Goal: Check status: Check status

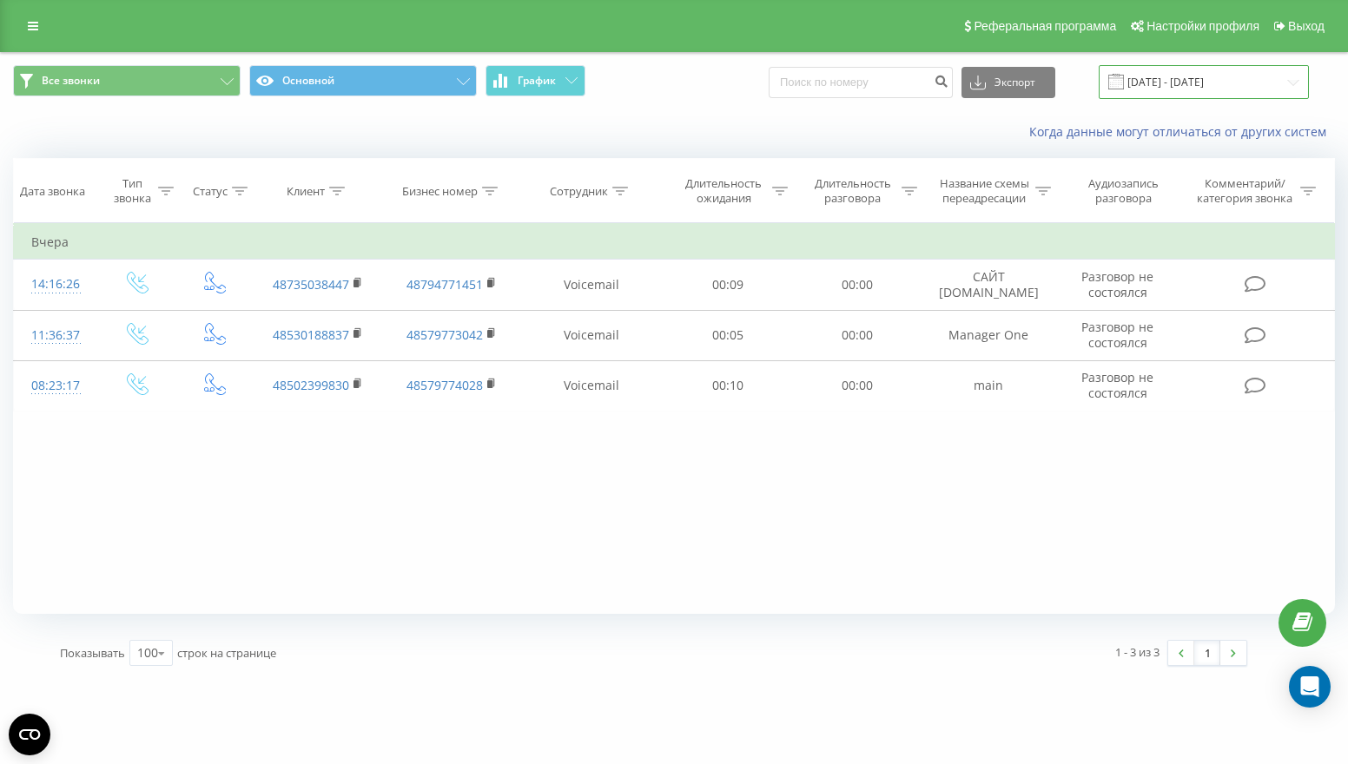
click at [1228, 89] on input "[DATE] - [DATE]" at bounding box center [1204, 82] width 210 height 34
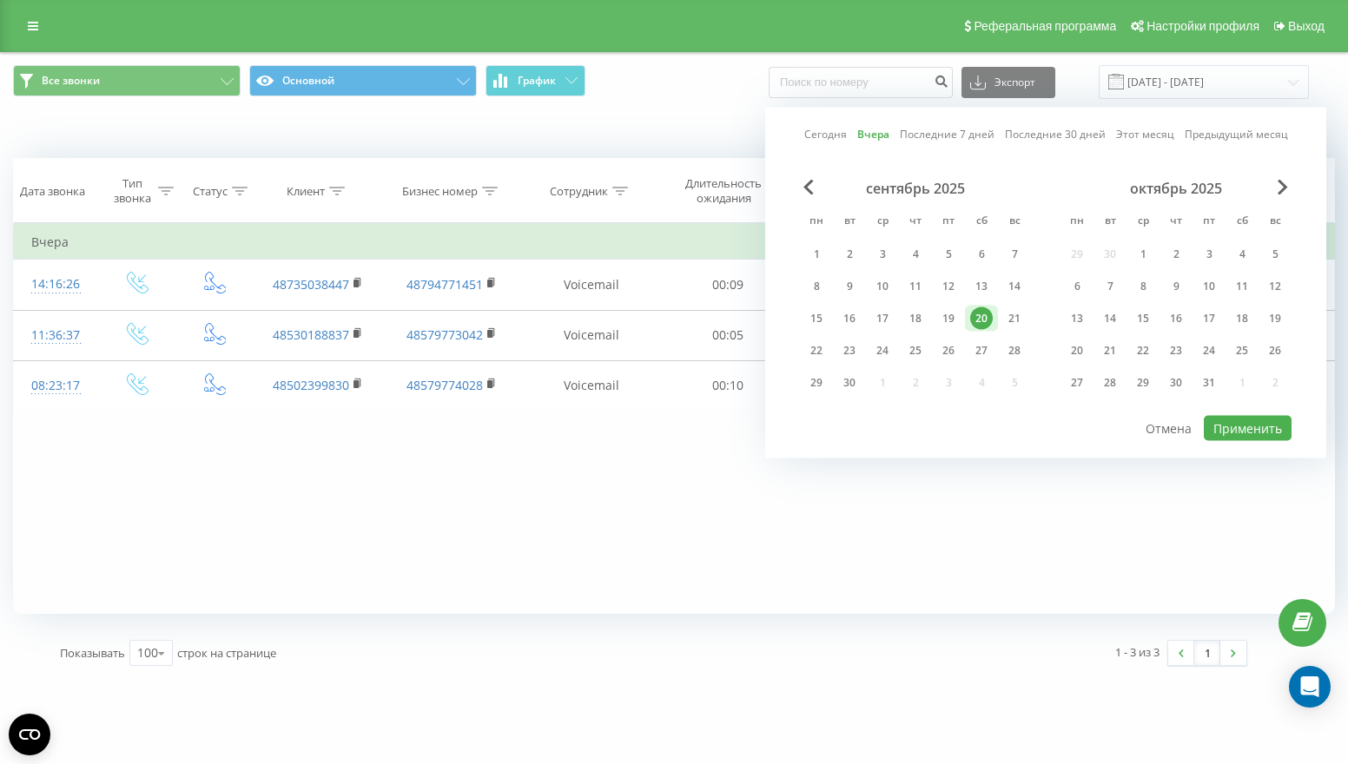
click at [981, 319] on div "20" at bounding box center [981, 318] width 23 height 23
click at [1007, 319] on div "21" at bounding box center [1014, 318] width 23 height 23
click at [1232, 428] on button "Применить" at bounding box center [1248, 428] width 88 height 25
type input "20.09.2025 - 21.09.2025"
